Goal: Task Accomplishment & Management: Complete application form

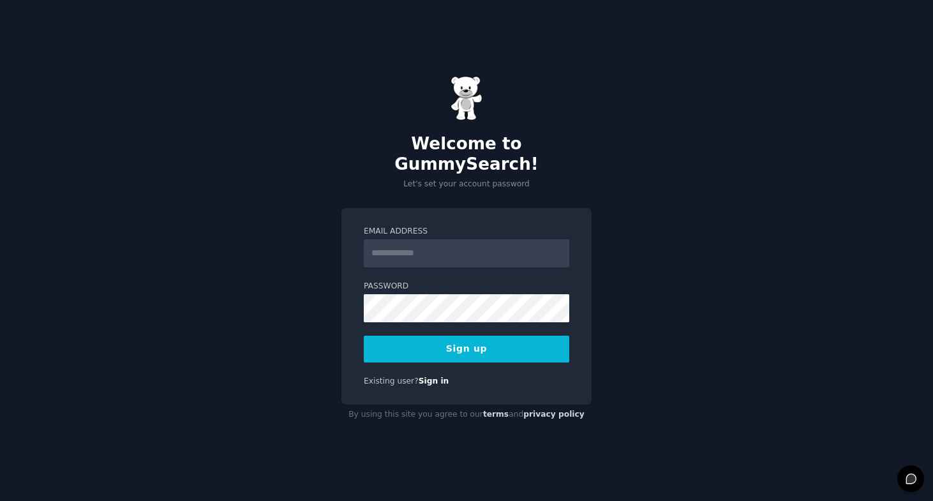
click at [470, 244] on input "Email Address" at bounding box center [467, 253] width 206 height 28
click at [469, 244] on input "Email Address" at bounding box center [467, 253] width 206 height 28
type input "**********"
click at [681, 200] on div "**********" at bounding box center [466, 250] width 933 height 501
click at [372, 339] on button "Sign up" at bounding box center [467, 349] width 206 height 27
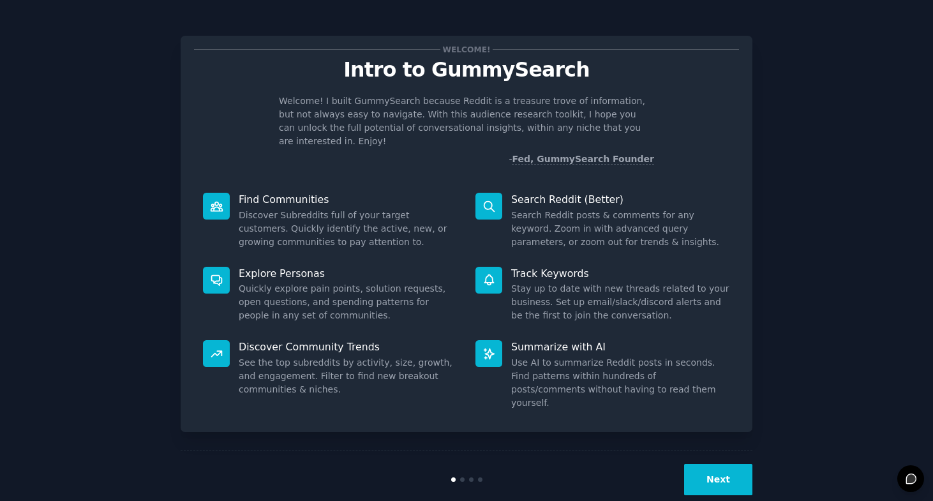
click at [723, 464] on button "Next" at bounding box center [718, 479] width 68 height 31
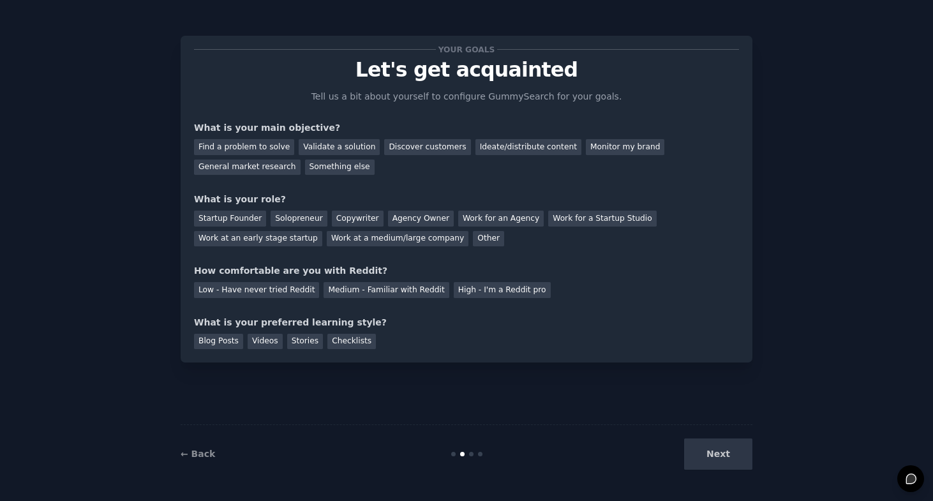
click at [723, 461] on div "Next" at bounding box center [657, 454] width 191 height 31
click at [340, 170] on div "Something else" at bounding box center [340, 168] width 70 height 16
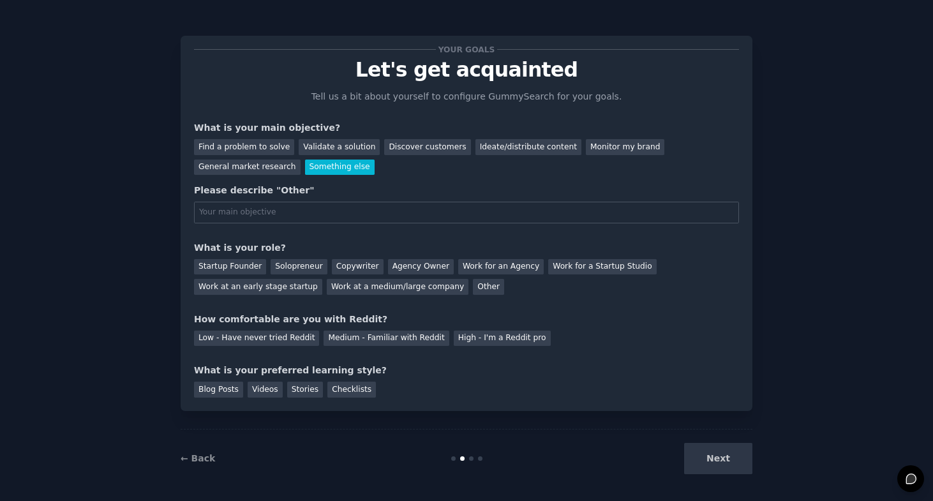
click at [733, 463] on div "Next" at bounding box center [657, 458] width 191 height 31
click at [416, 147] on div "Discover customers" at bounding box center [427, 147] width 86 height 16
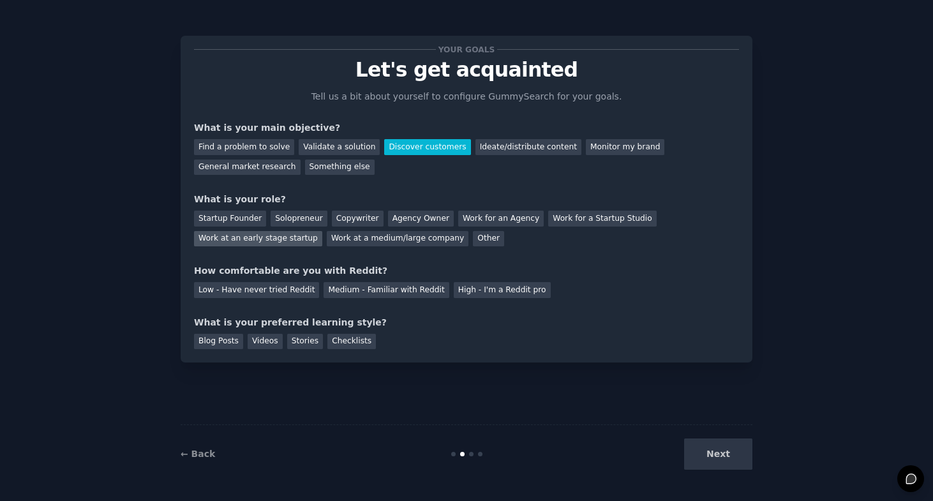
click at [273, 240] on div "Work at an early stage startup" at bounding box center [258, 239] width 128 height 16
click at [291, 289] on div "Low - Have never tried Reddit" at bounding box center [256, 290] width 125 height 16
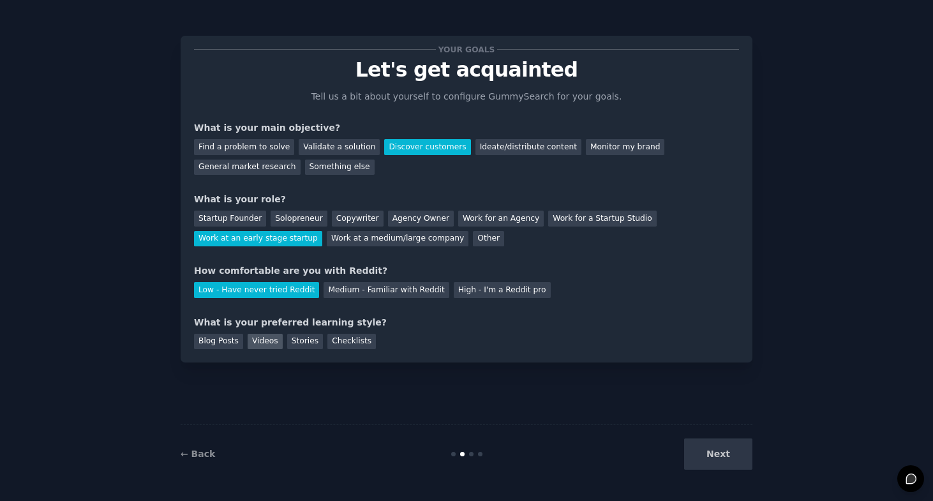
click at [254, 339] on div "Videos" at bounding box center [265, 342] width 35 height 16
click at [296, 340] on div "Stories" at bounding box center [305, 342] width 36 height 16
click at [271, 346] on div "Videos" at bounding box center [265, 342] width 35 height 16
click at [730, 463] on button "Next" at bounding box center [718, 454] width 68 height 31
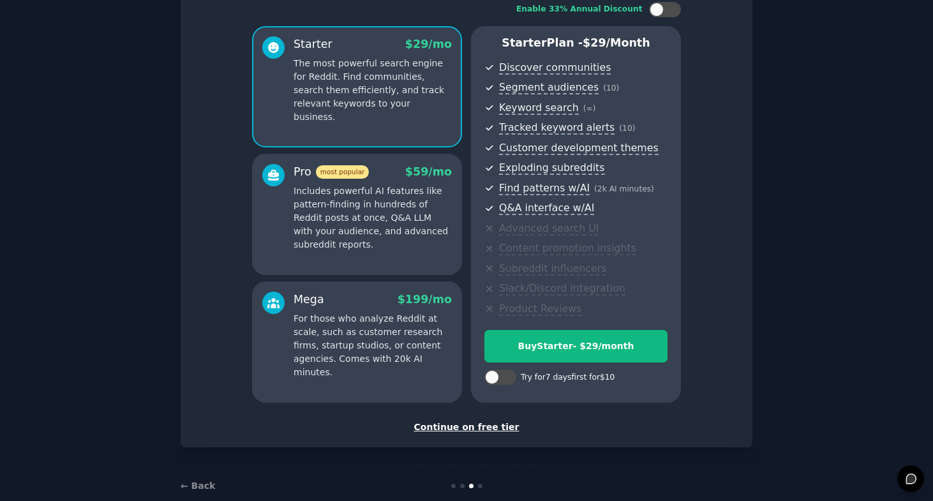
scroll to position [111, 0]
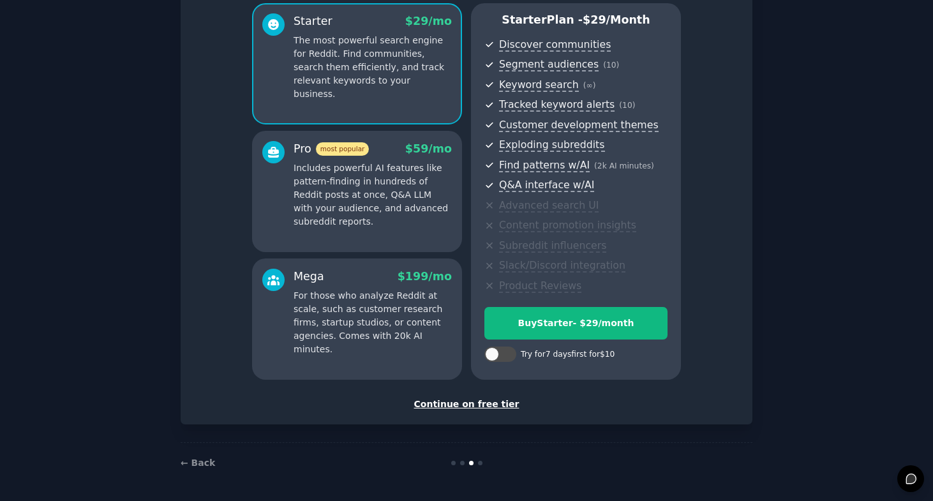
click at [470, 406] on div "Continue on free tier" at bounding box center [466, 404] width 545 height 13
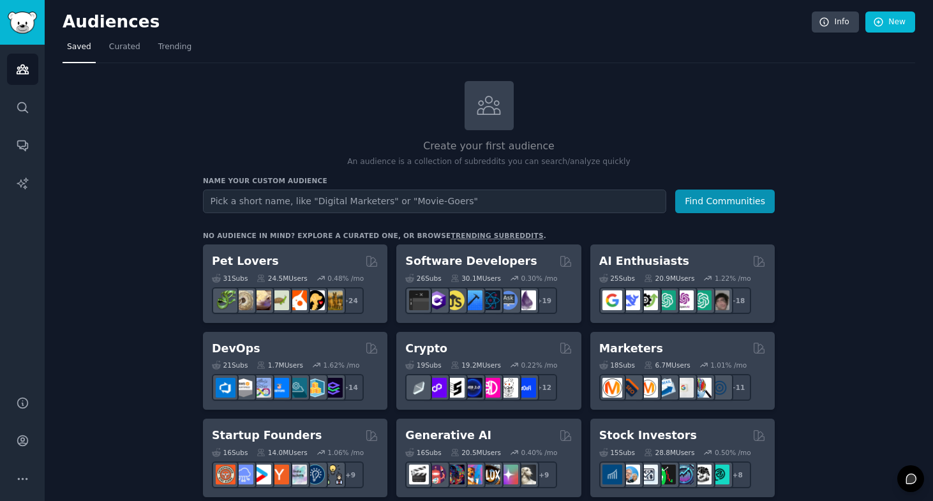
click at [440, 206] on input "text" at bounding box center [434, 202] width 463 height 24
type input "SEO"
